Goal: Find specific page/section: Find specific page/section

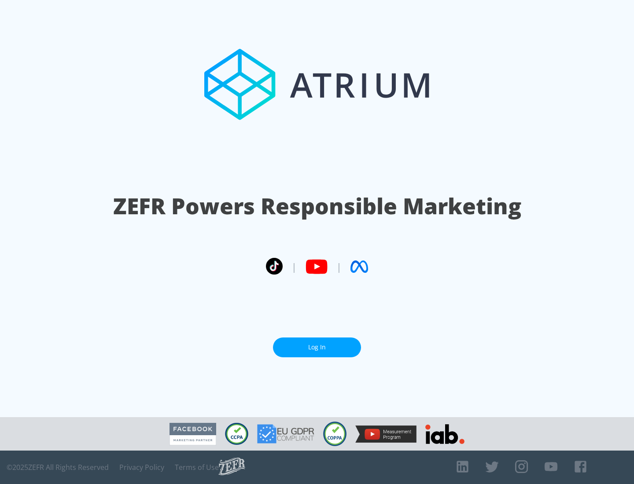
click at [317, 347] on link "Log In" at bounding box center [317, 348] width 88 height 20
